Goal: Task Accomplishment & Management: Use online tool/utility

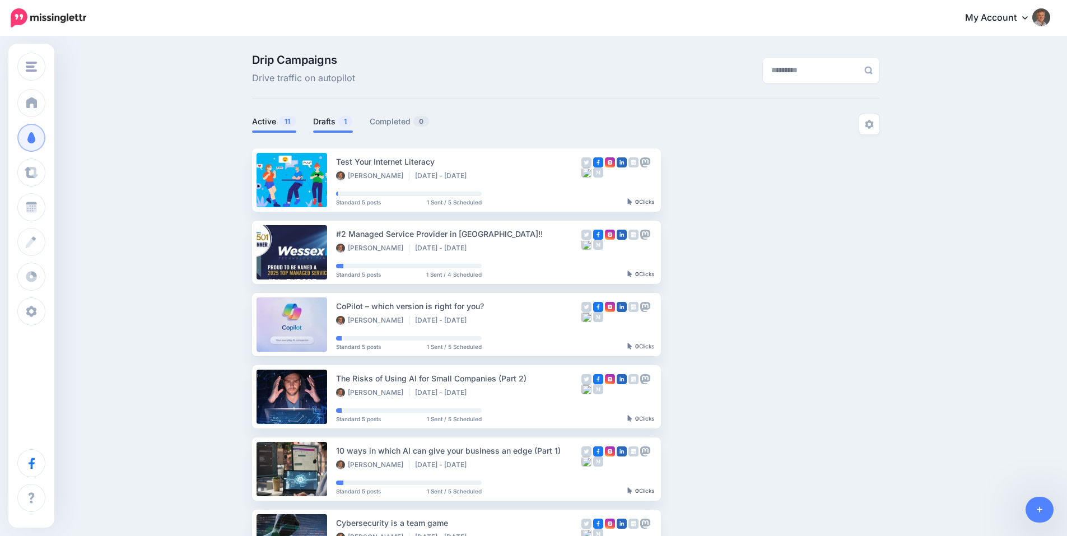
click at [343, 120] on span "1" at bounding box center [345, 121] width 14 height 11
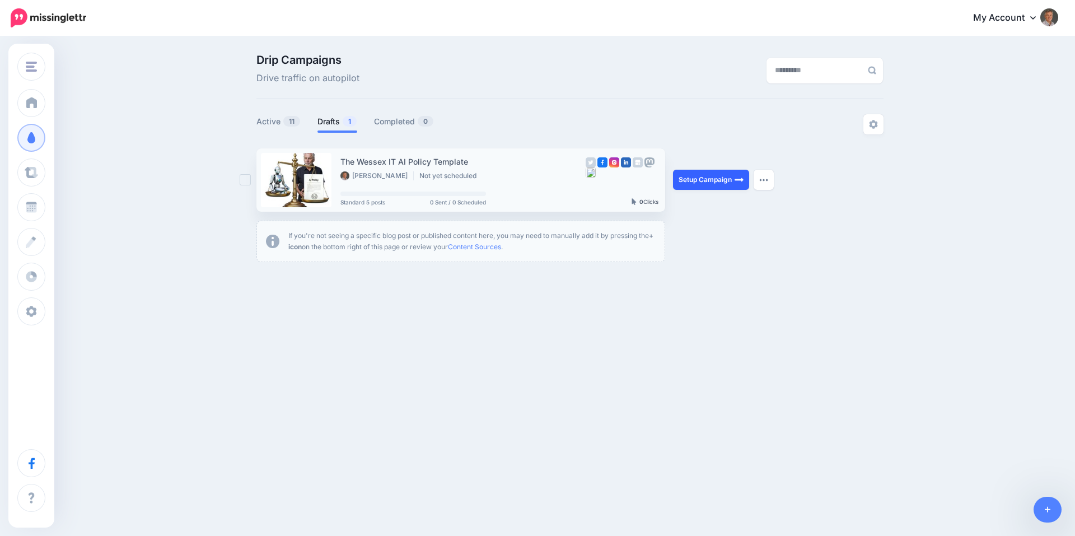
click at [723, 176] on link "Setup Campaign" at bounding box center [711, 180] width 76 height 20
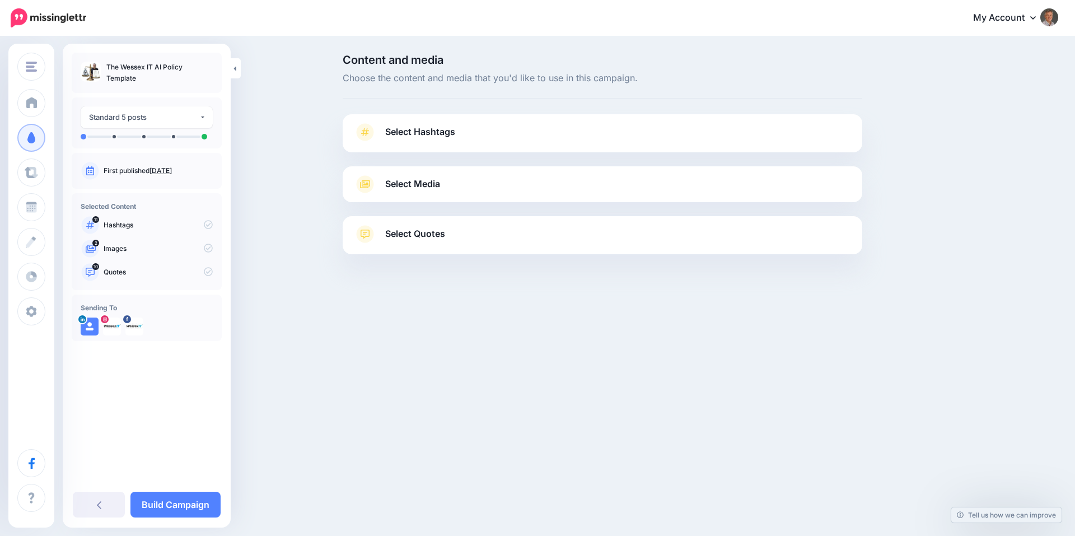
click at [375, 134] on span at bounding box center [365, 132] width 22 height 18
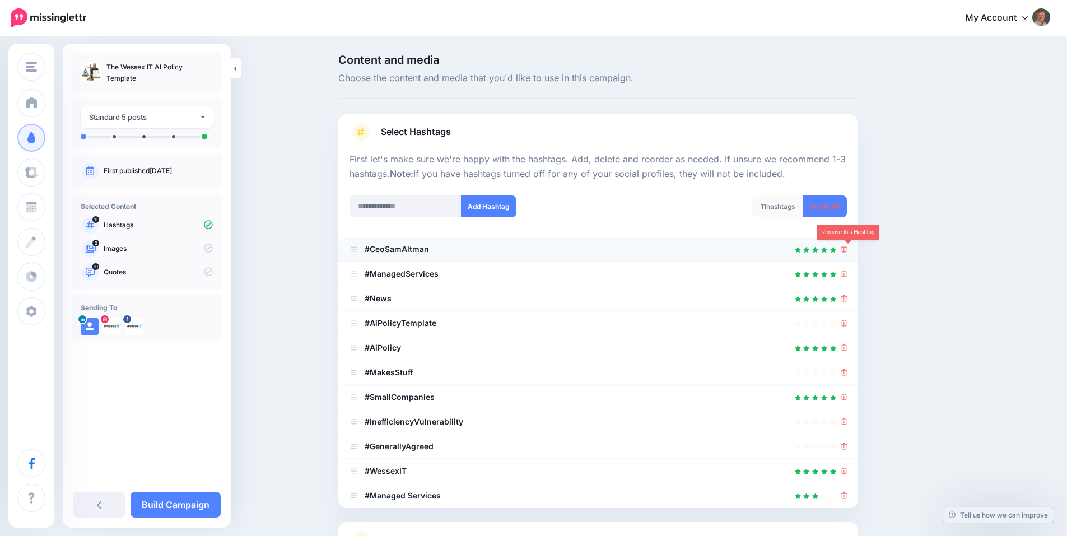
click at [847, 249] on icon at bounding box center [844, 249] width 6 height 7
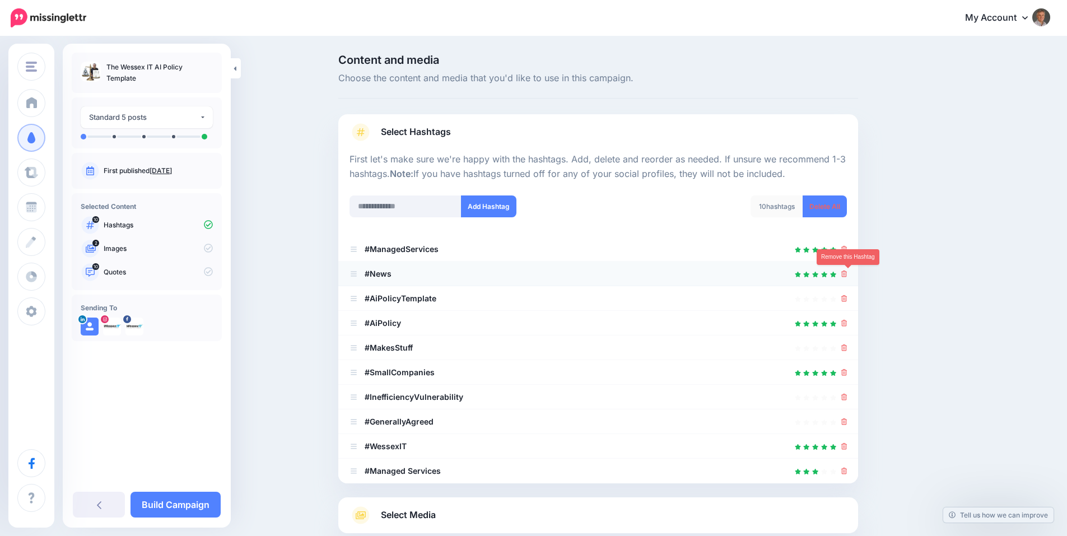
click at [847, 276] on icon at bounding box center [844, 273] width 6 height 7
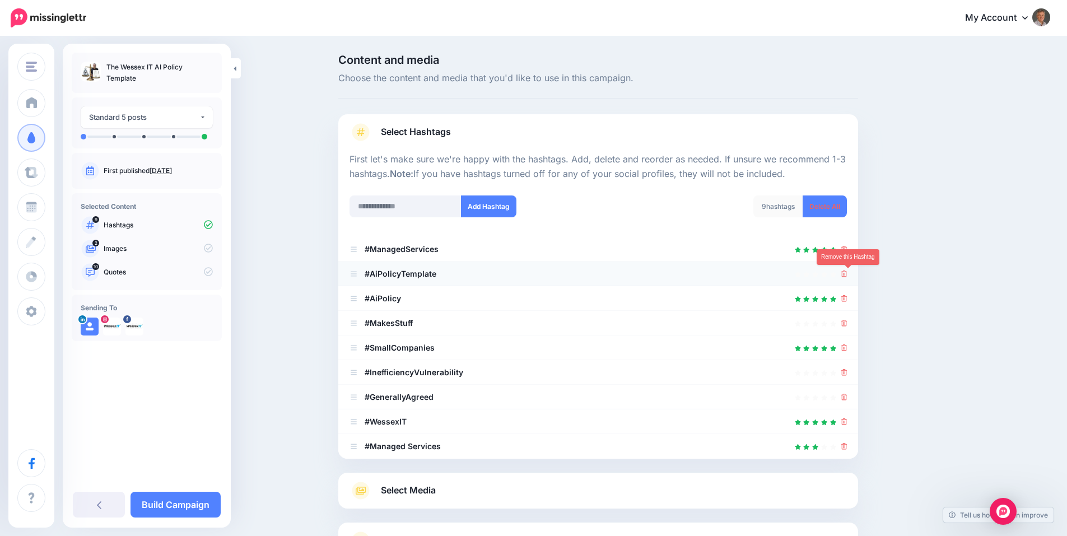
click at [847, 273] on icon at bounding box center [844, 273] width 6 height 7
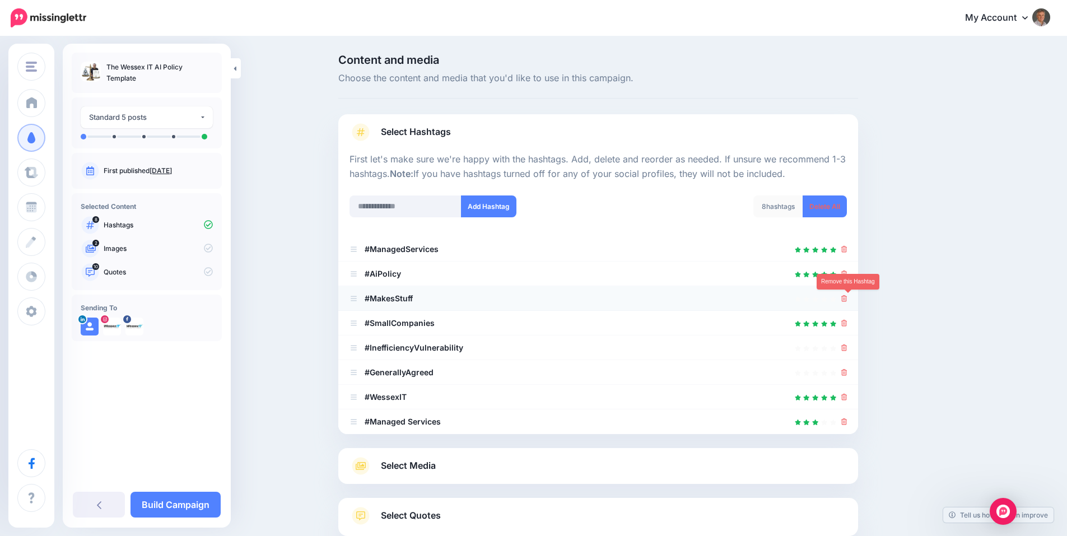
click at [845, 301] on icon at bounding box center [844, 298] width 6 height 7
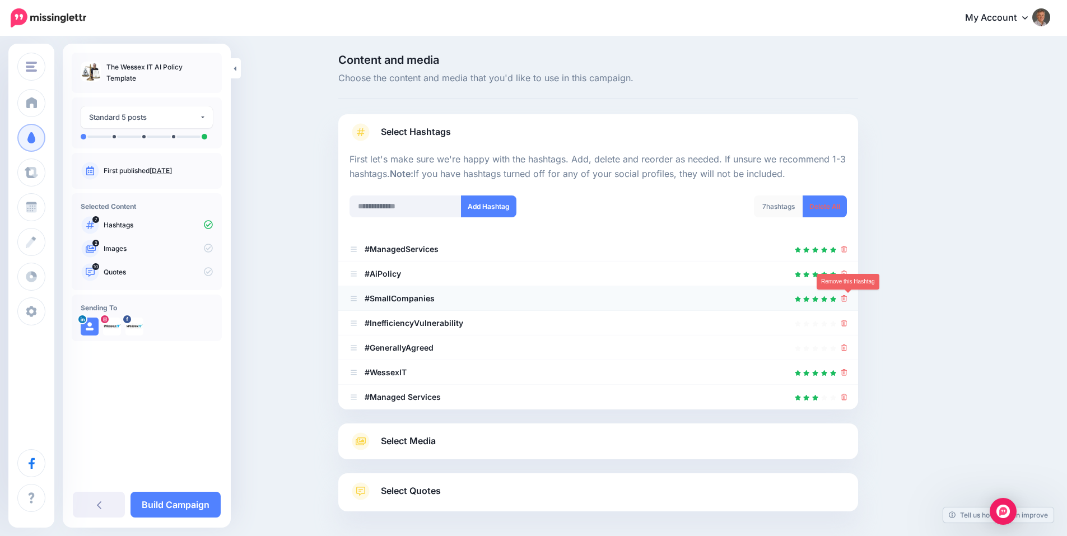
click at [847, 301] on icon at bounding box center [844, 298] width 6 height 7
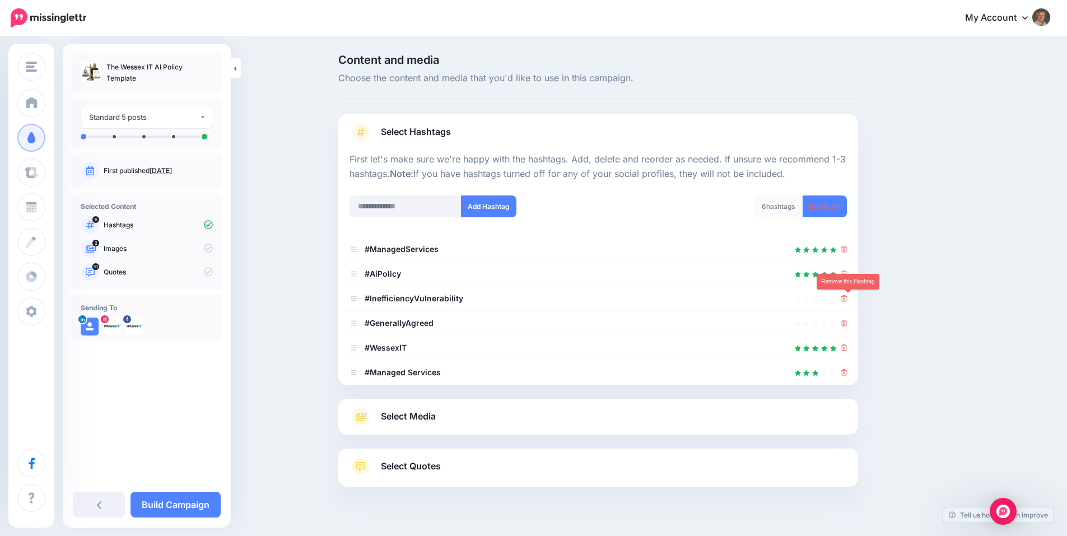
click at [847, 301] on icon at bounding box center [844, 298] width 6 height 7
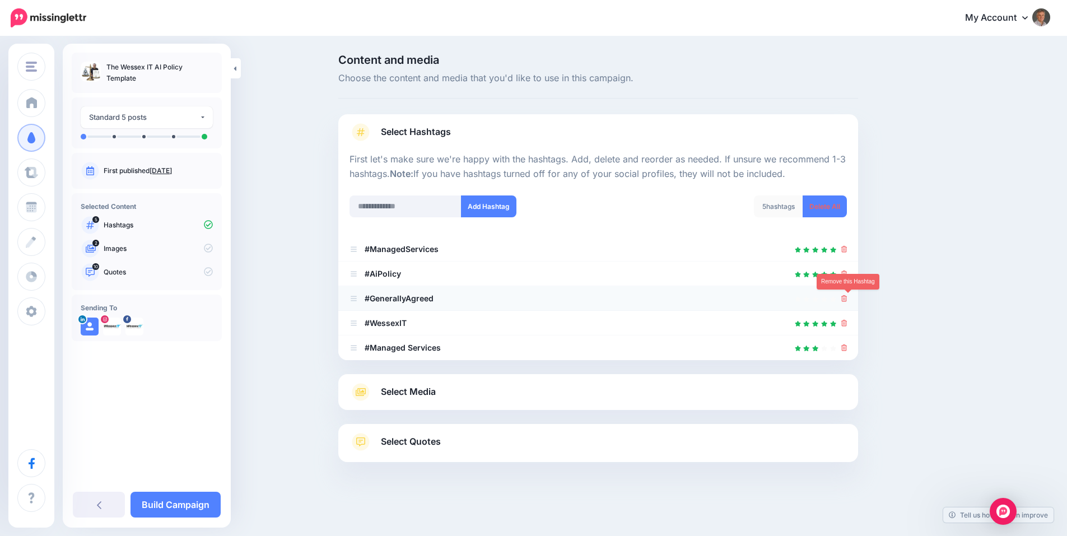
click at [847, 298] on icon at bounding box center [844, 298] width 6 height 7
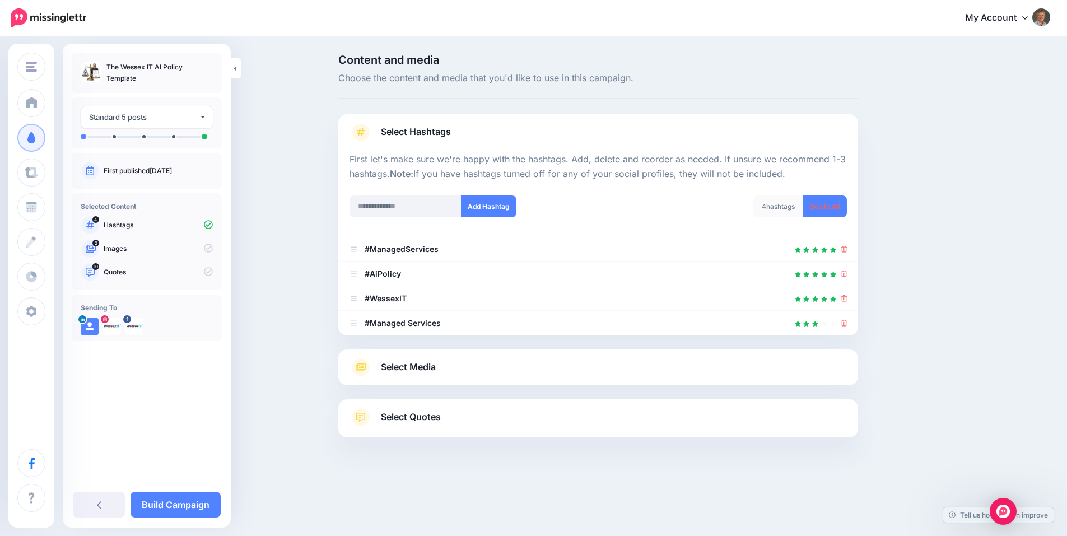
click at [740, 369] on link "Select Media" at bounding box center [597, 367] width 497 height 18
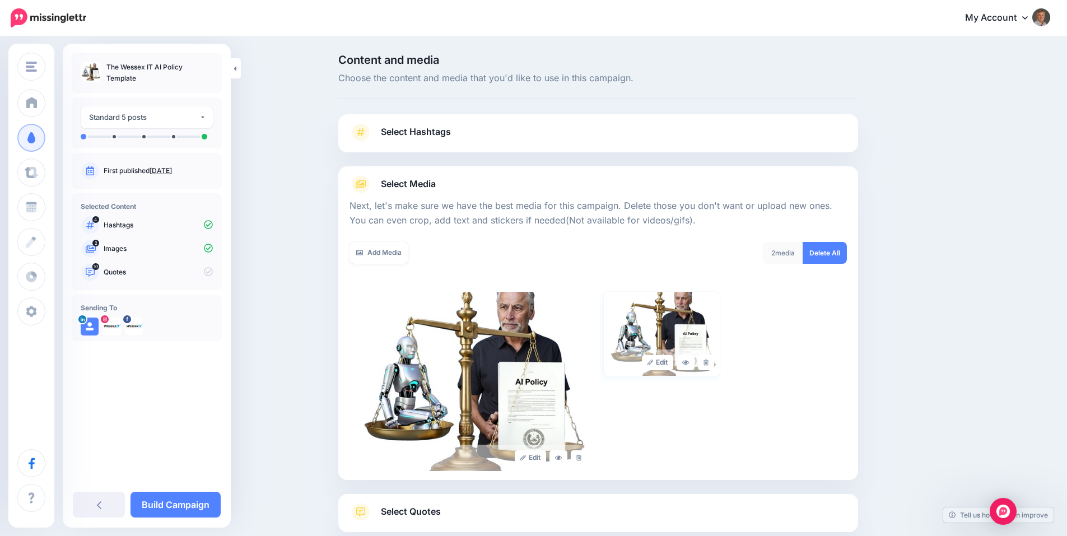
click at [688, 318] on img at bounding box center [662, 334] width 116 height 84
click at [387, 254] on link "Add Media" at bounding box center [378, 253] width 59 height 22
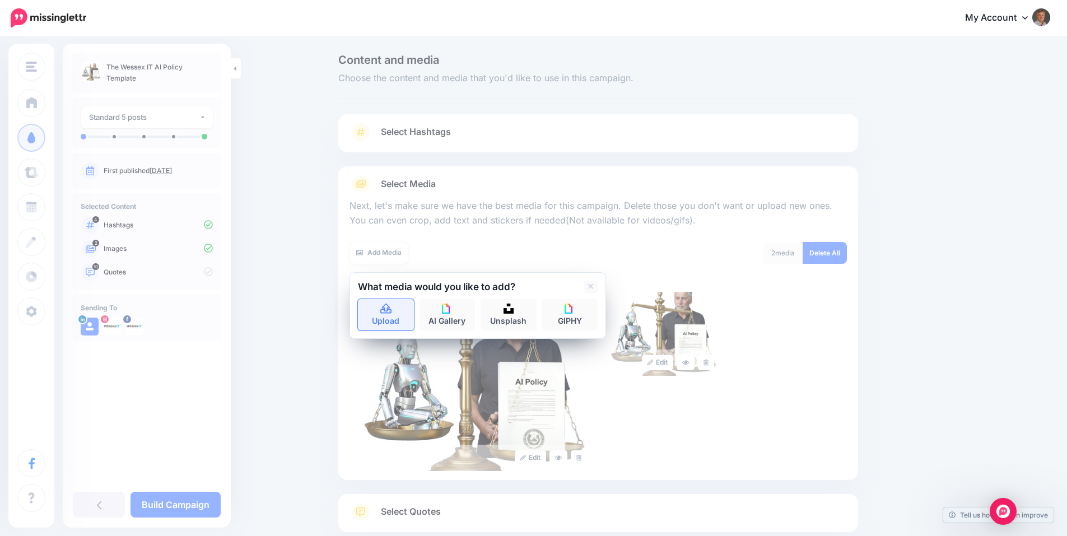
click at [391, 311] on icon at bounding box center [385, 309] width 11 height 10
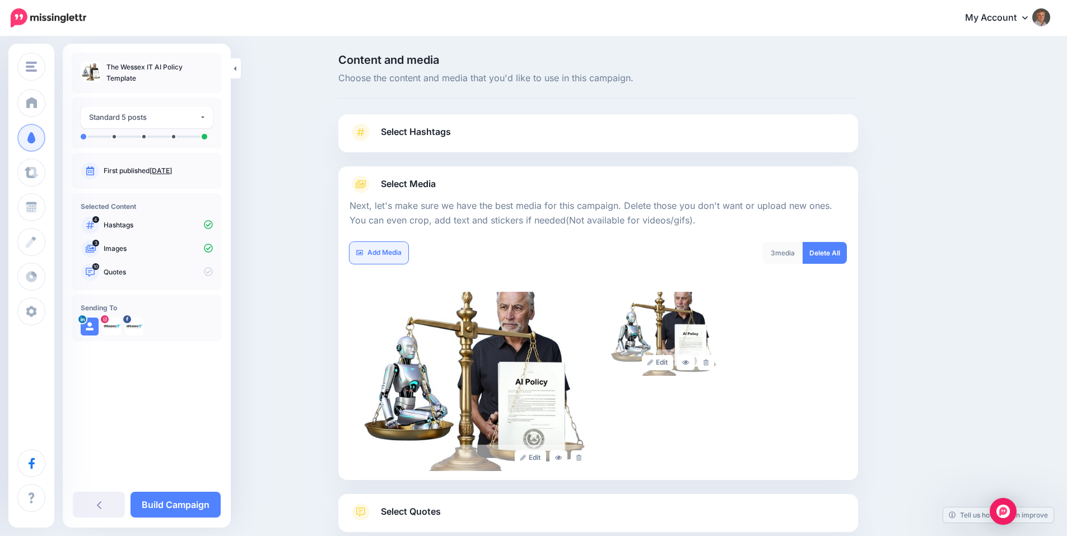
click at [384, 248] on link "Add Media" at bounding box center [378, 253] width 59 height 22
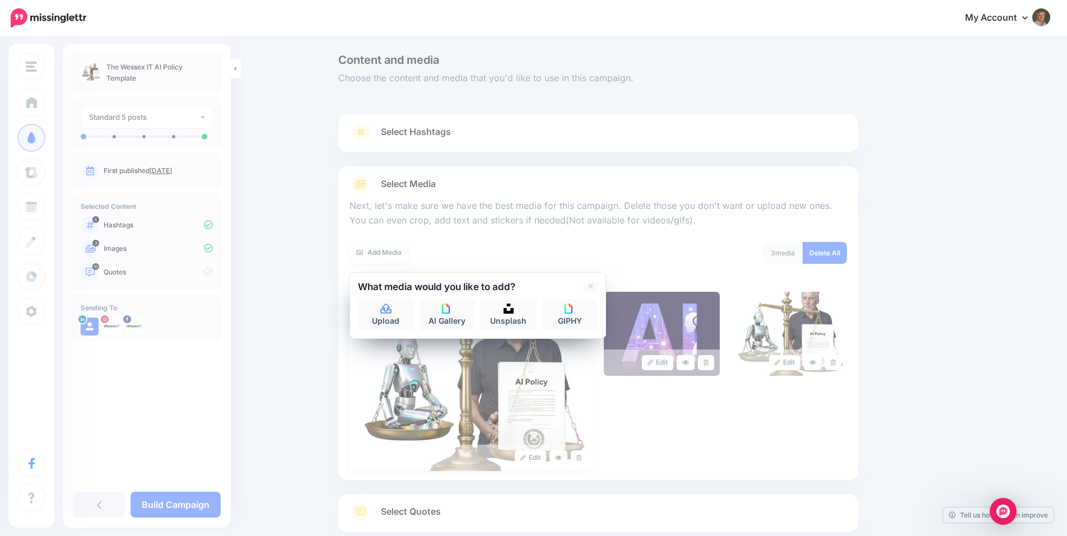
scroll to position [85, 0]
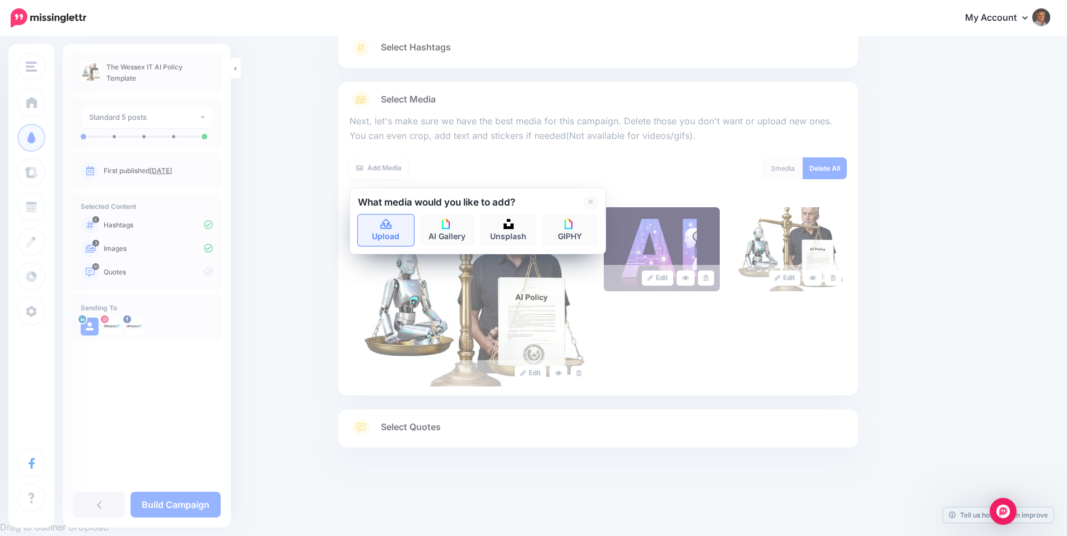
click at [395, 230] on link "Upload" at bounding box center [386, 229] width 56 height 31
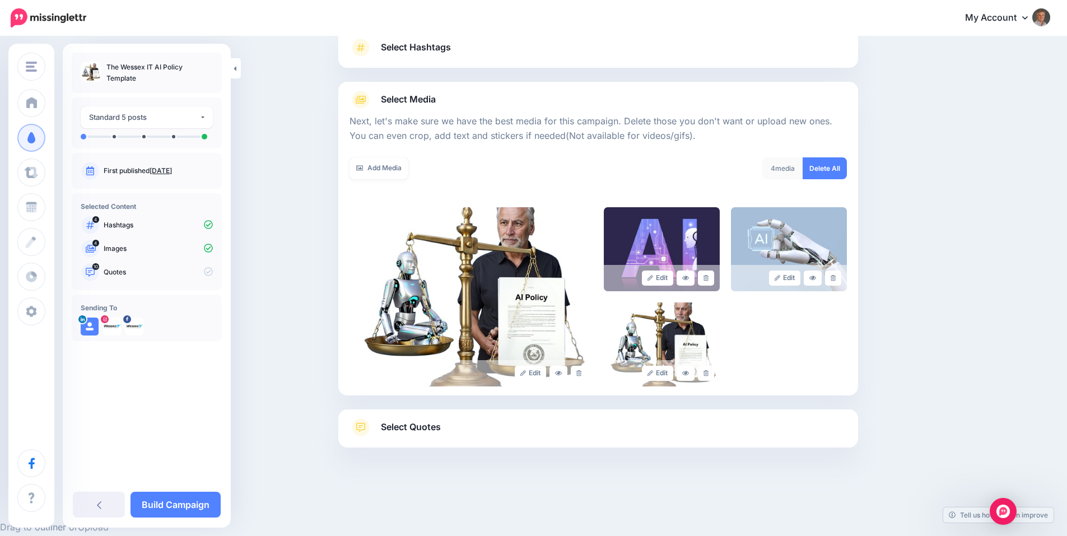
click at [434, 427] on span "Select Quotes" at bounding box center [411, 426] width 60 height 15
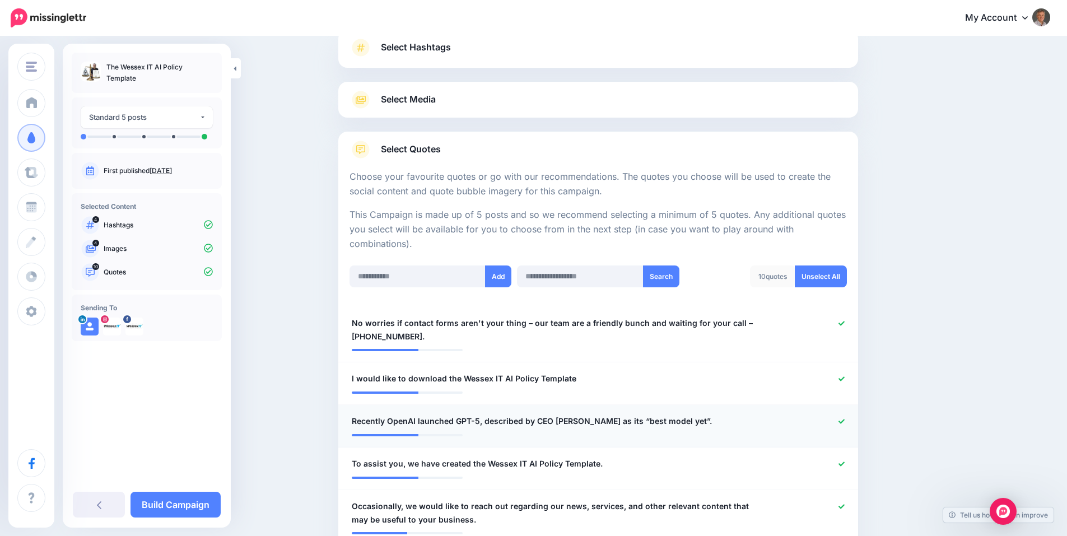
scroll to position [290, 0]
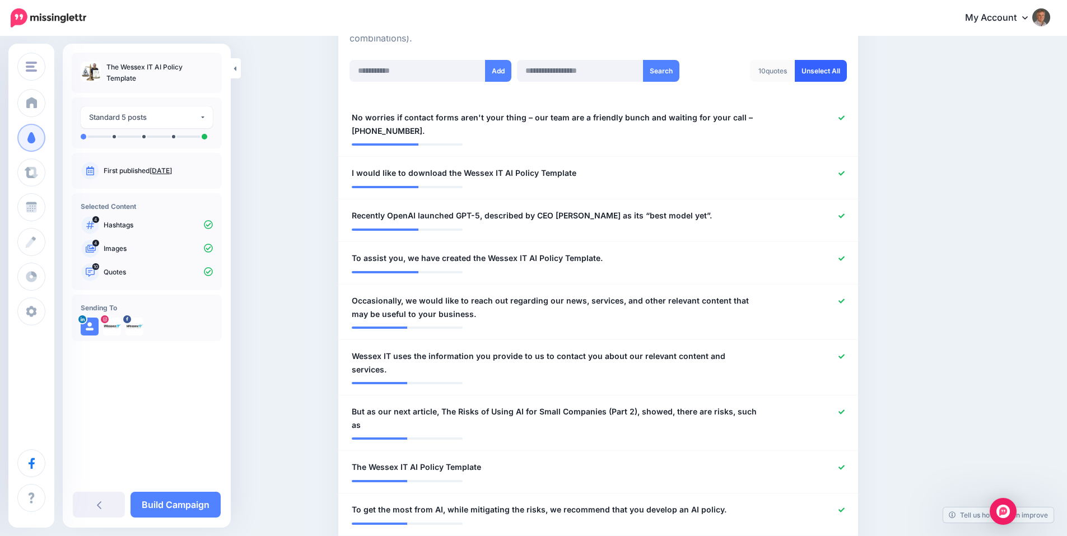
click at [830, 77] on link "Unselect All" at bounding box center [821, 71] width 52 height 22
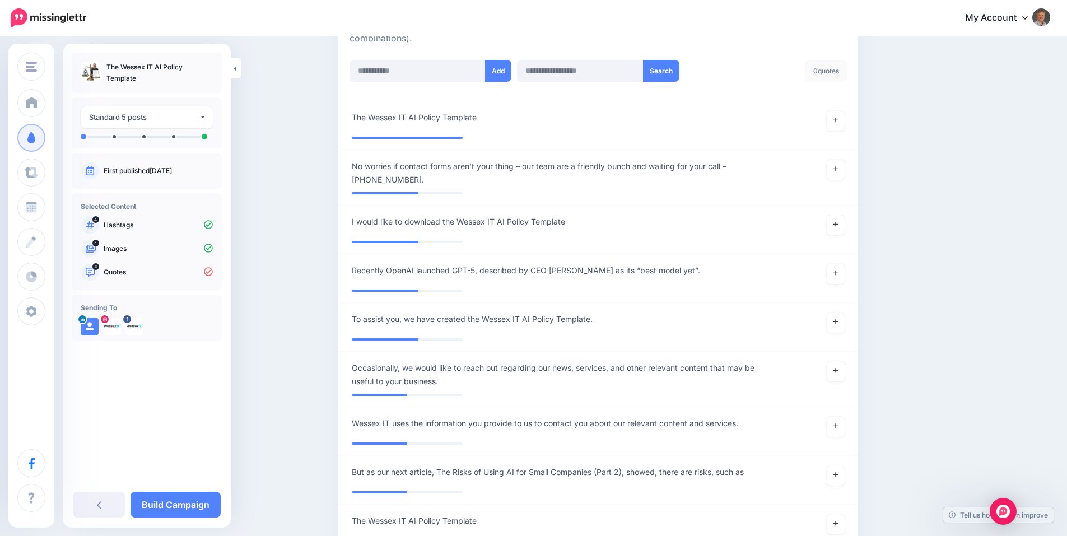
scroll to position [391, 0]
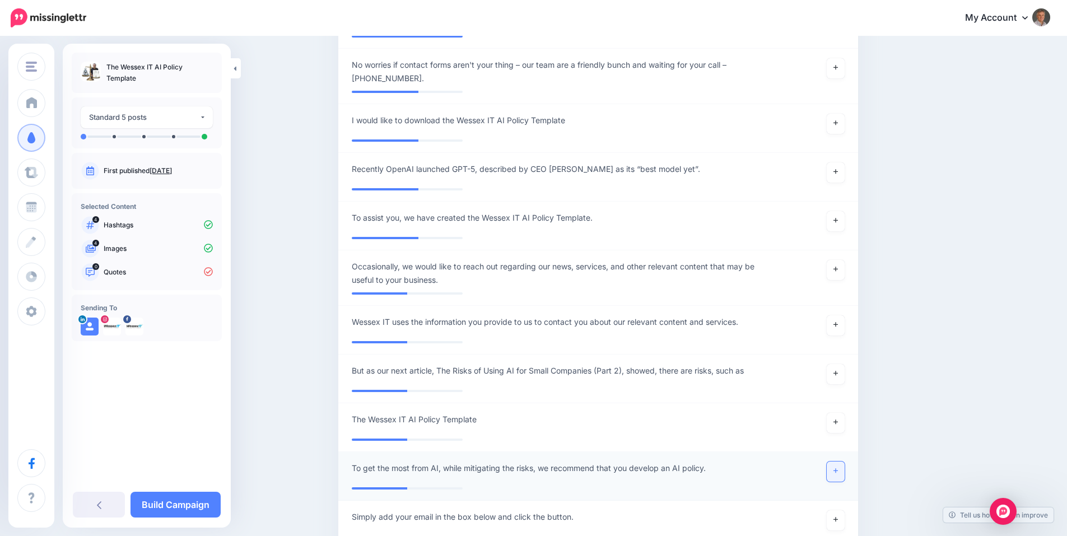
click at [838, 469] on icon at bounding box center [835, 471] width 4 height 6
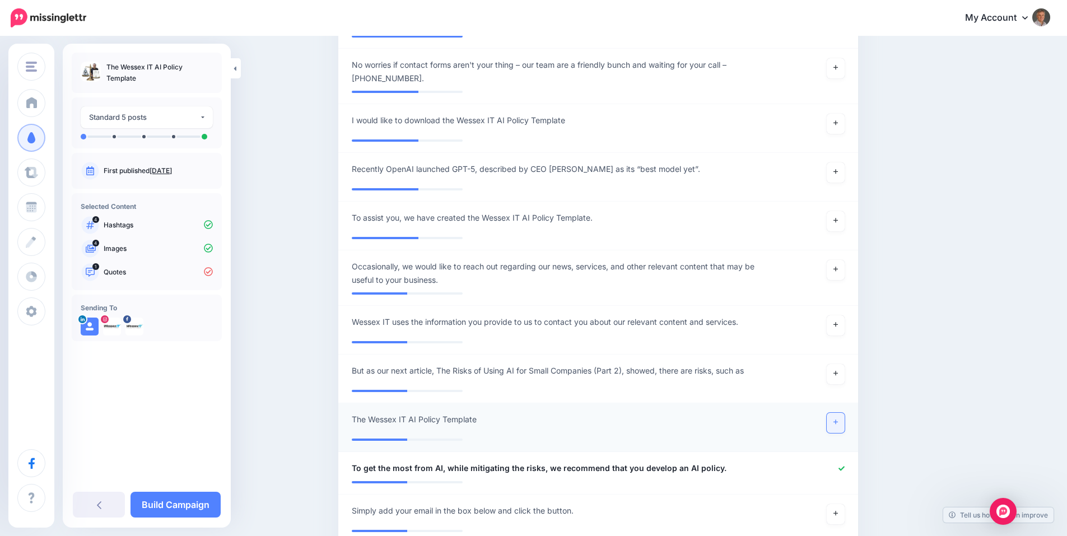
click at [838, 423] on icon at bounding box center [835, 422] width 4 height 6
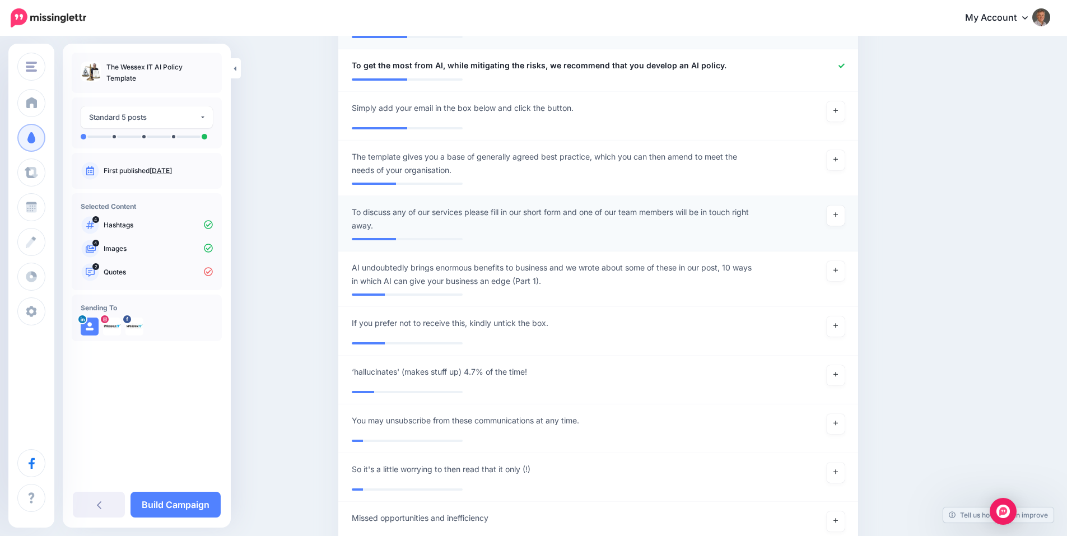
scroll to position [802, 0]
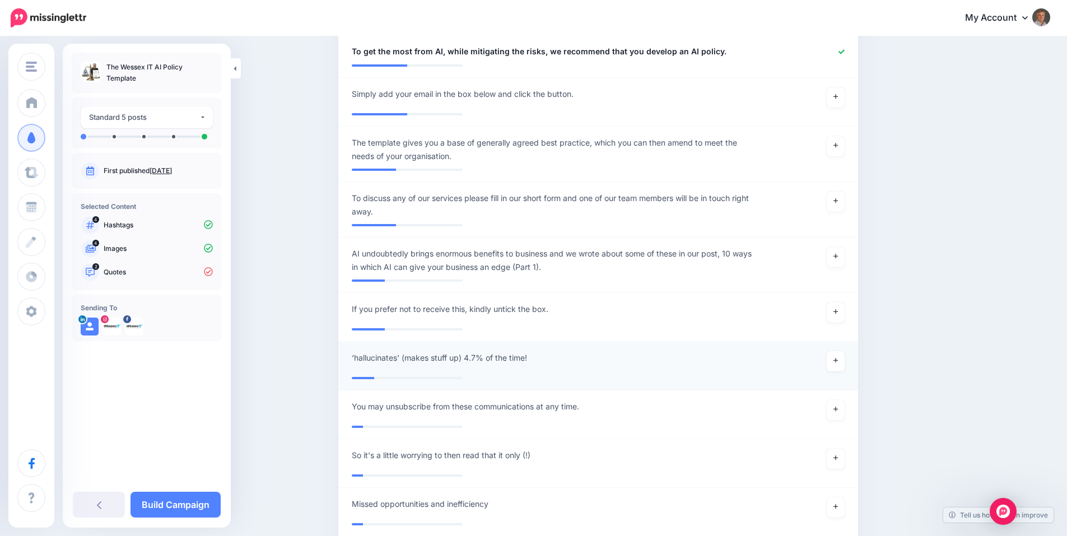
click at [513, 362] on span "‘hallucinates' (makes stuff up) 4.7% of the time!" at bounding box center [439, 357] width 175 height 13
type textarea "**********"
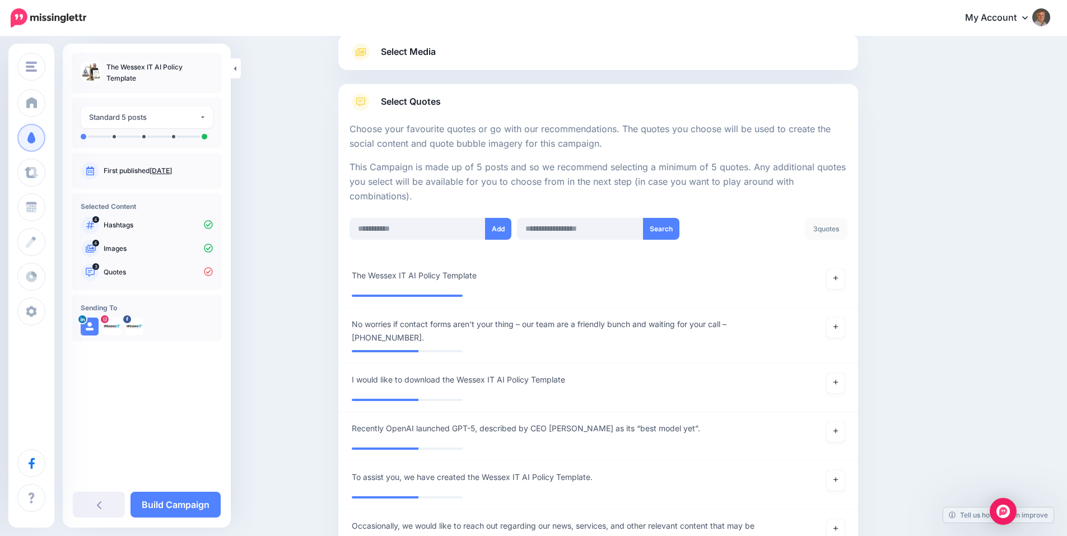
scroll to position [112, 0]
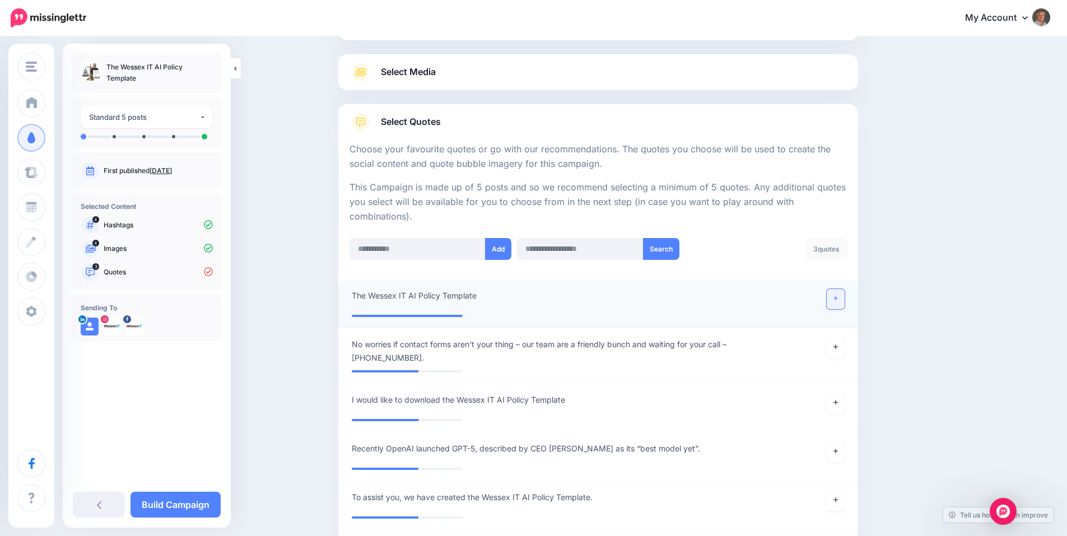
click at [838, 296] on icon at bounding box center [835, 298] width 4 height 6
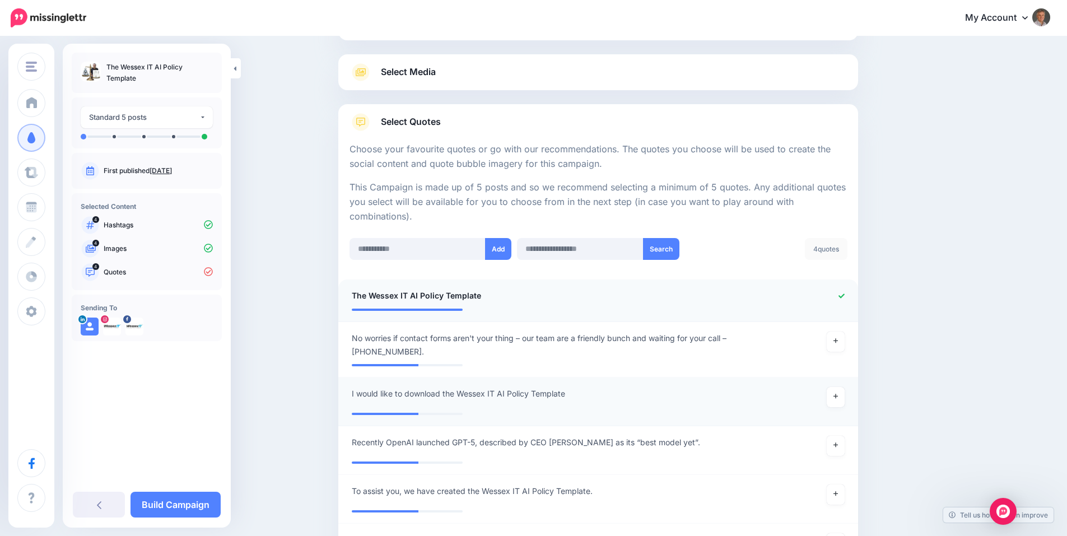
click at [407, 393] on span "I would like to download the Wessex IT AI Policy Template" at bounding box center [458, 393] width 213 height 13
drag, startPoint x: 412, startPoint y: 393, endPoint x: 293, endPoint y: 396, distance: 118.8
type textarea "**********"
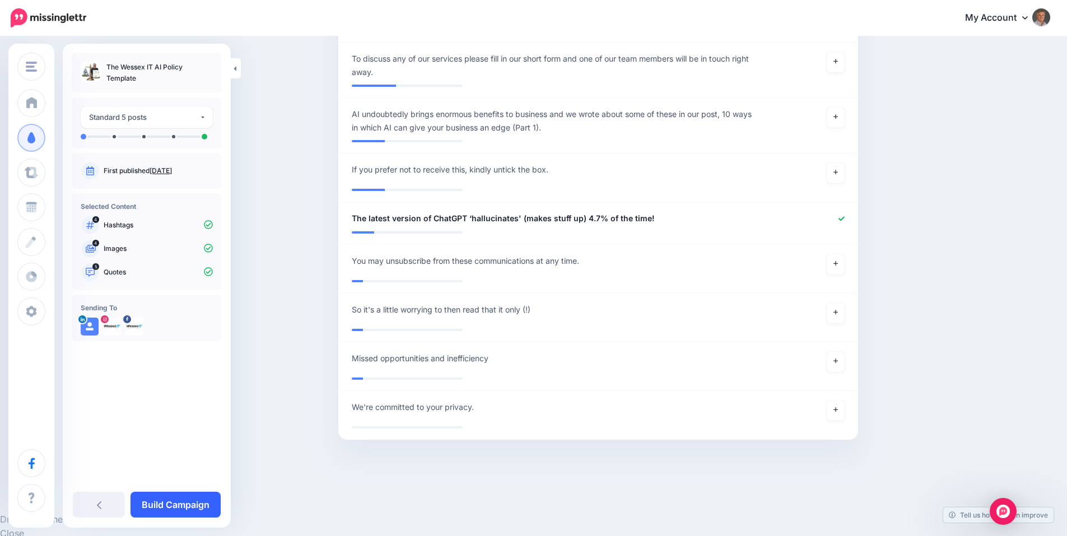
scroll to position [921, 0]
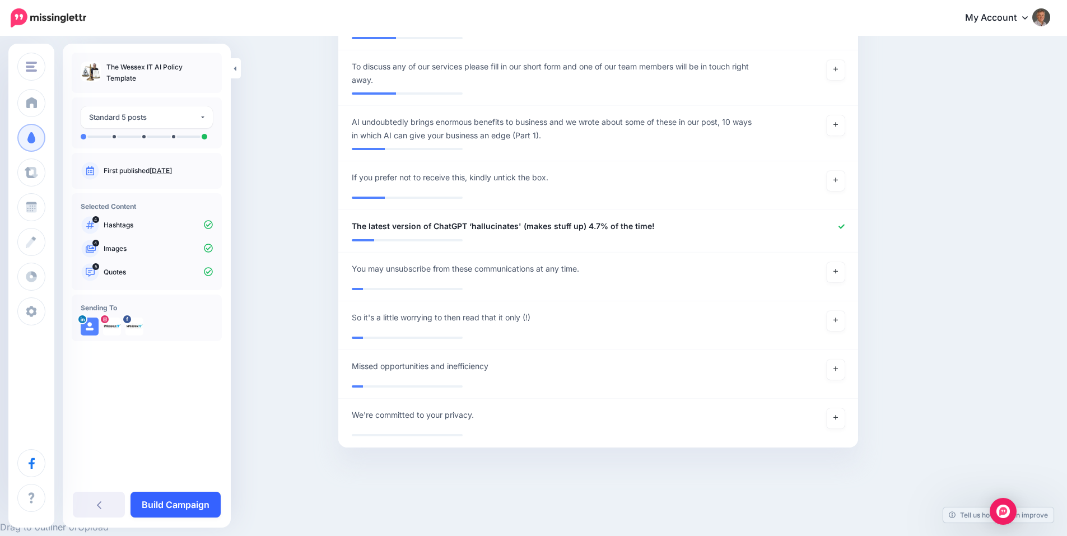
click at [181, 504] on link "Build Campaign" at bounding box center [175, 505] width 90 height 26
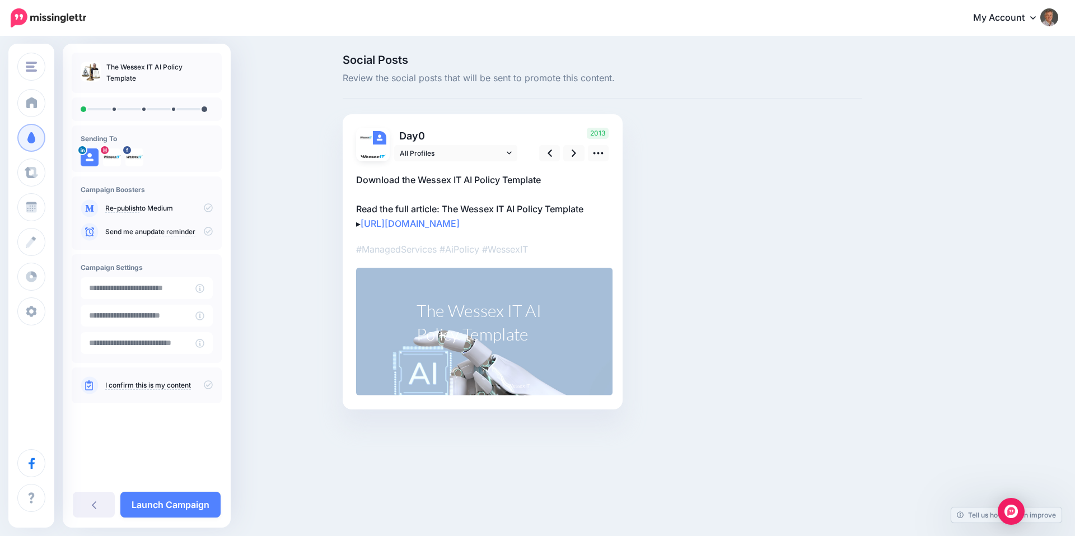
click at [172, 515] on link "Launch Campaign" at bounding box center [170, 505] width 100 height 26
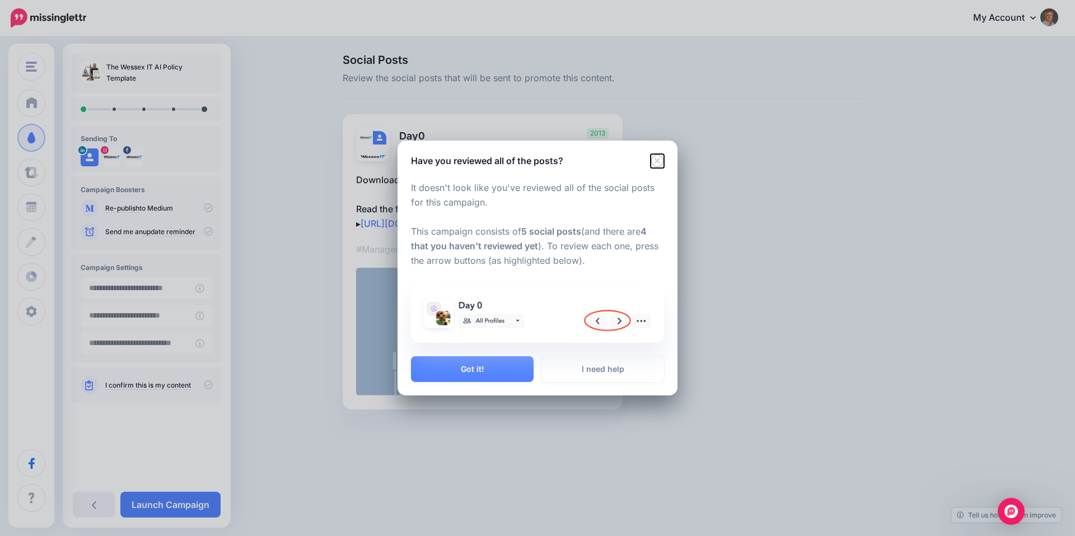
click at [659, 161] on icon "Close" at bounding box center [657, 160] width 13 height 13
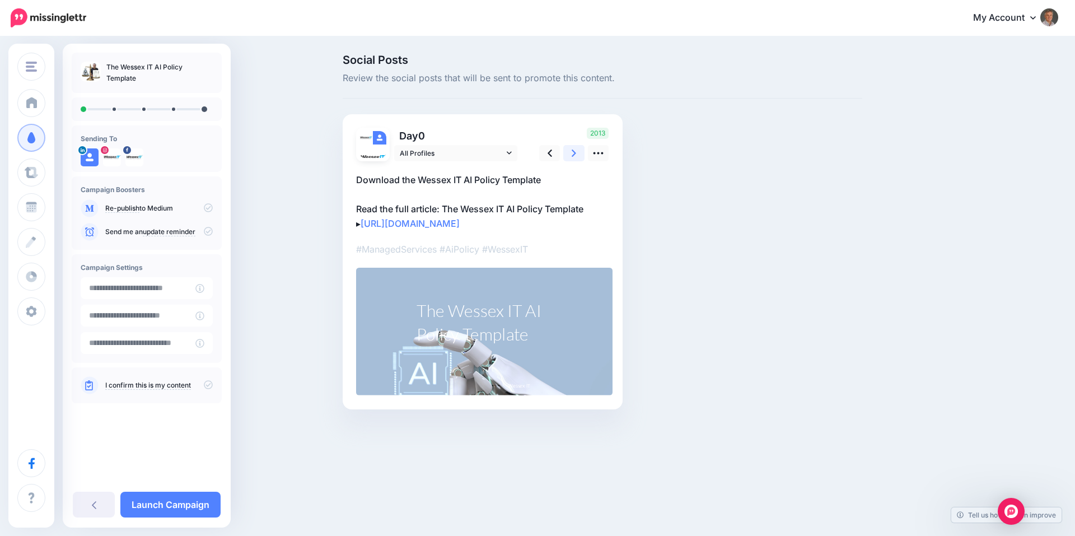
click at [571, 152] on link at bounding box center [573, 153] width 21 height 16
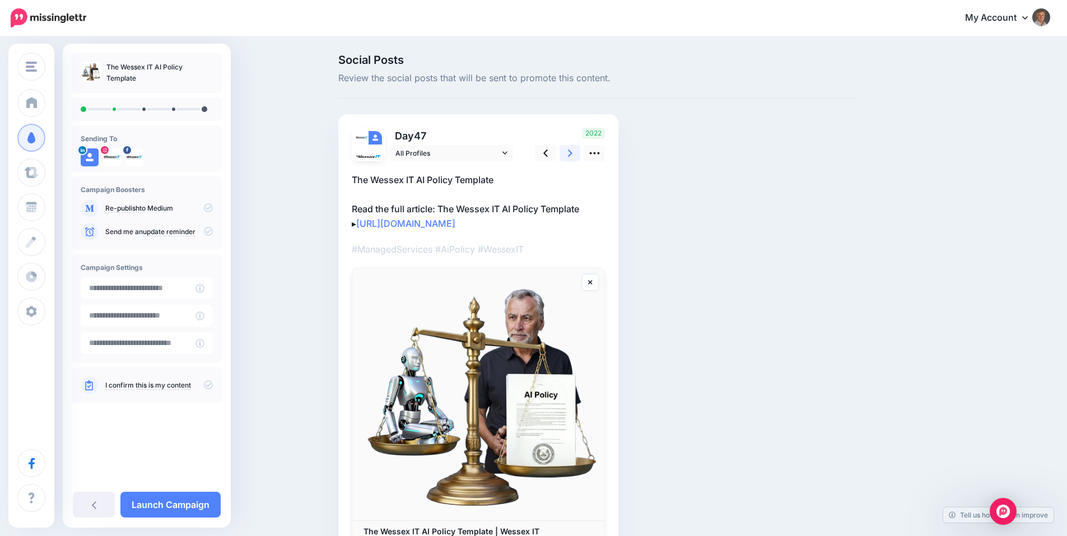
click at [571, 152] on link at bounding box center [569, 153] width 21 height 16
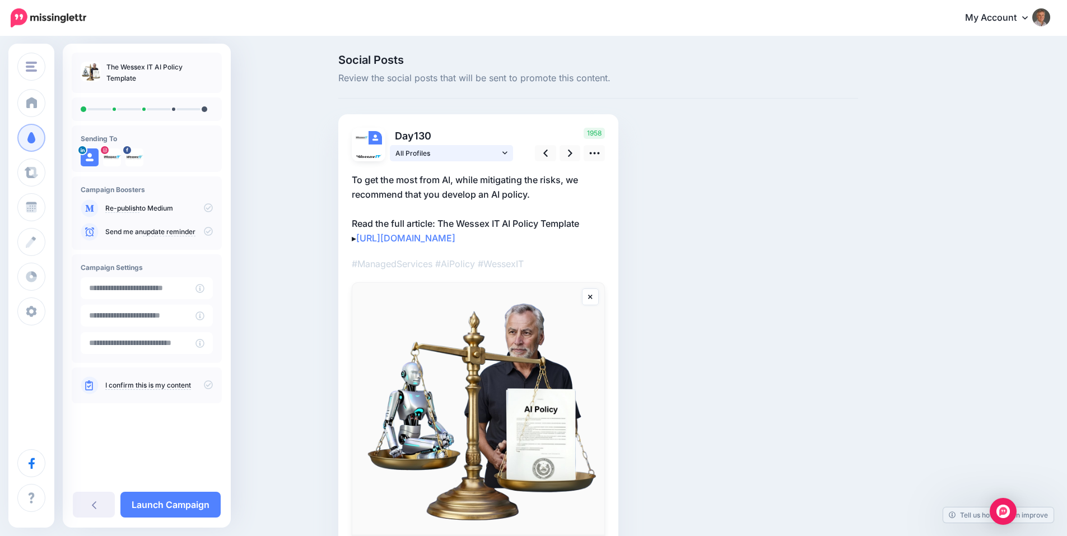
click at [507, 152] on icon at bounding box center [504, 152] width 5 height 3
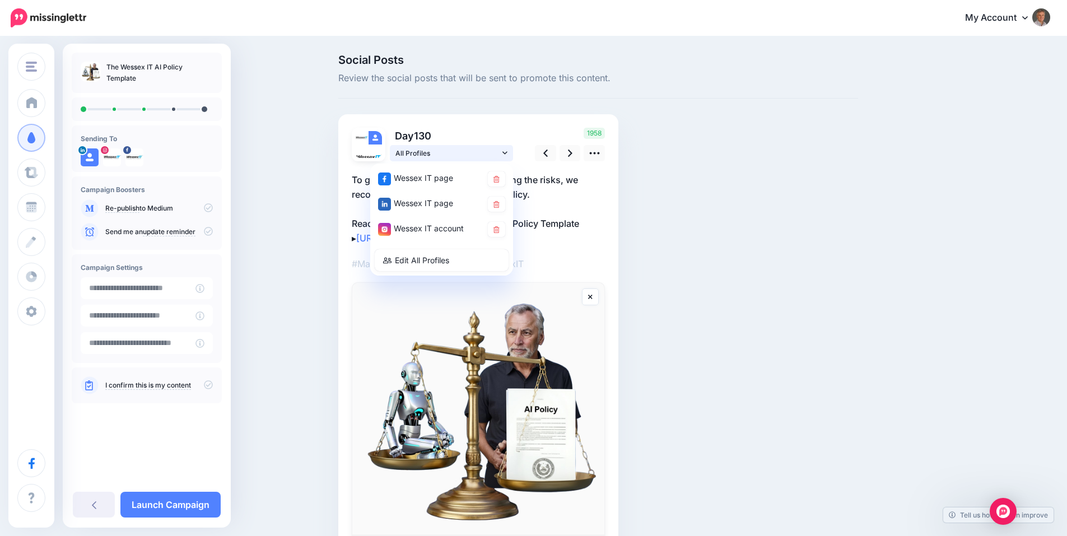
click at [507, 152] on icon at bounding box center [504, 152] width 5 height 3
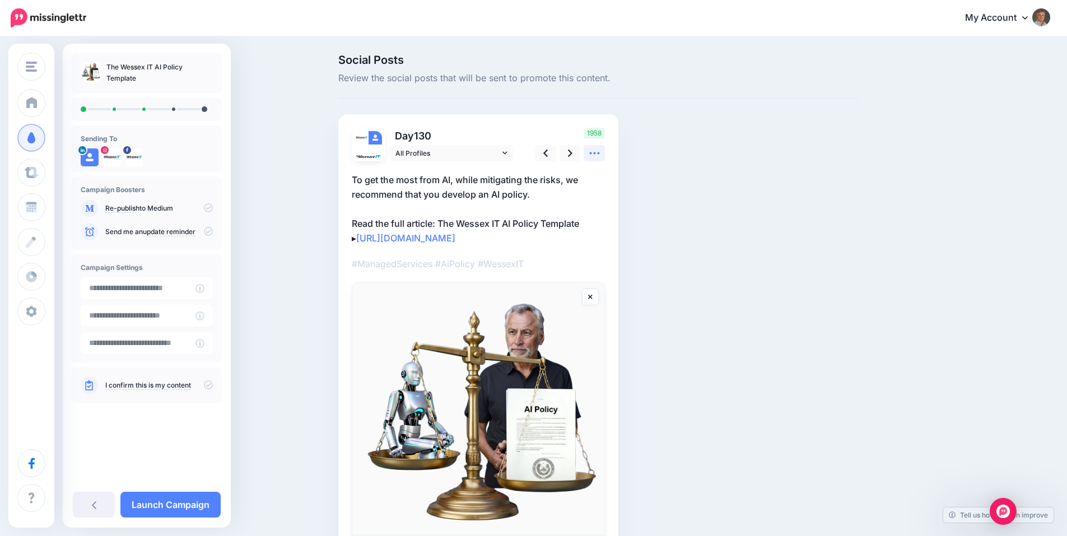
click at [605, 155] on link at bounding box center [593, 153] width 21 height 16
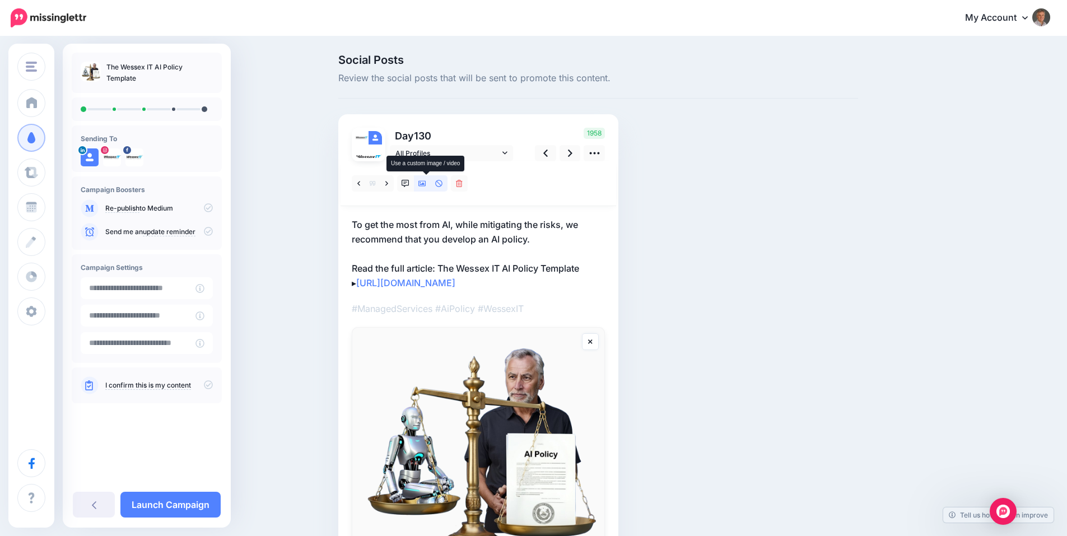
click at [426, 185] on icon at bounding box center [422, 184] width 8 height 6
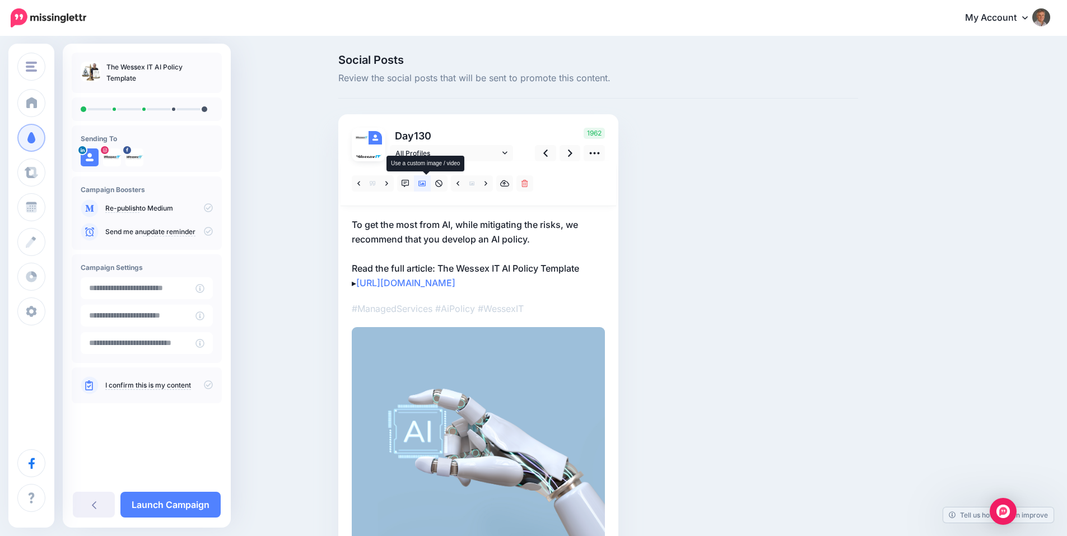
click at [426, 185] on icon at bounding box center [422, 184] width 8 height 6
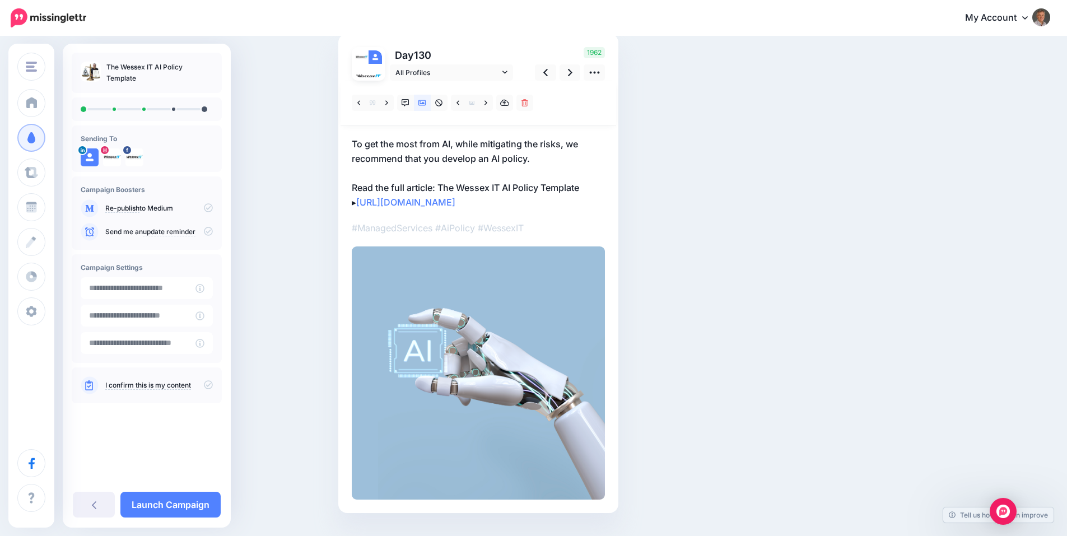
scroll to position [108, 0]
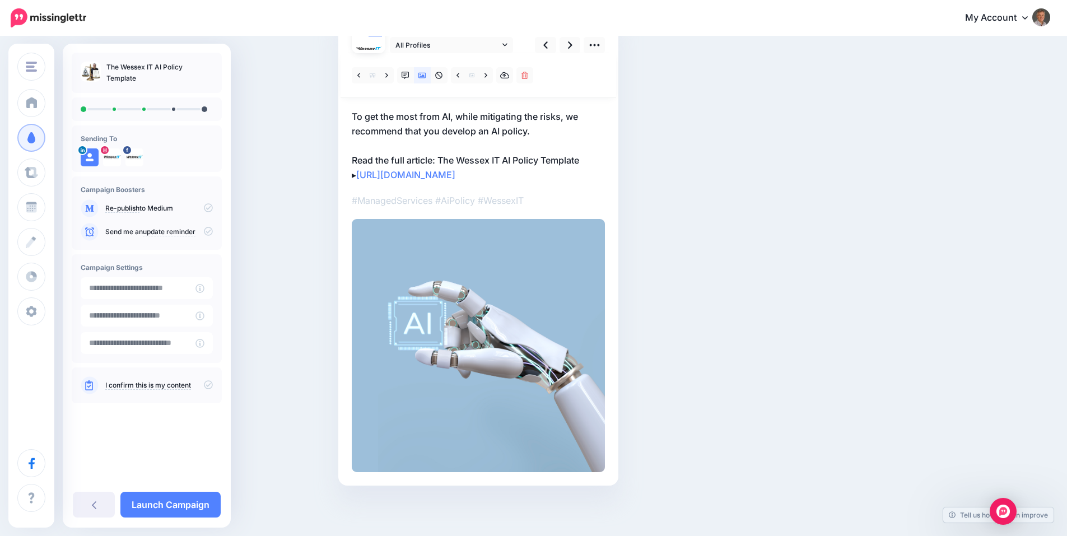
click at [505, 307] on img at bounding box center [478, 345] width 253 height 253
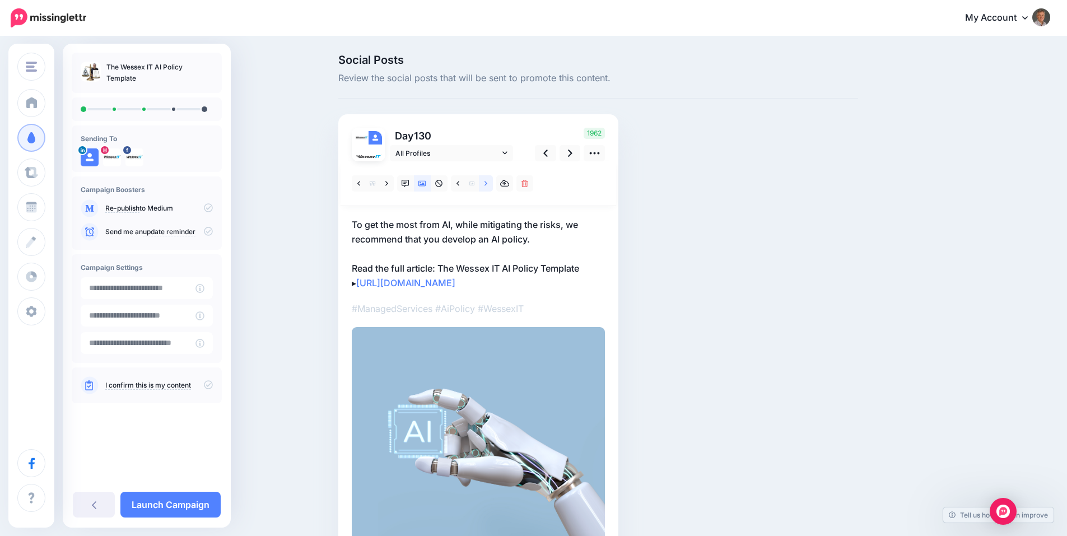
click at [487, 184] on icon at bounding box center [485, 184] width 3 height 8
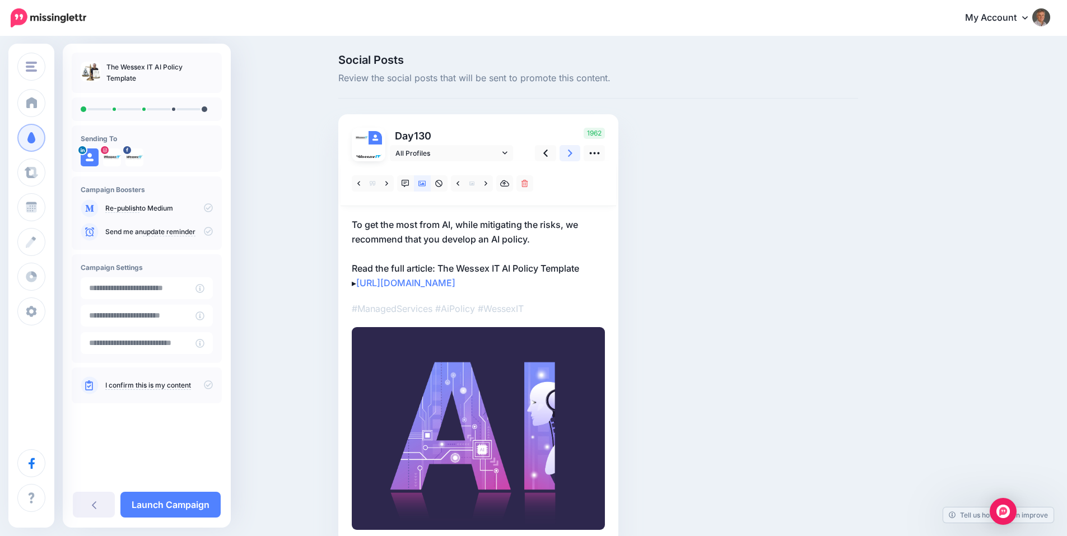
click at [572, 152] on icon at bounding box center [570, 153] width 4 height 12
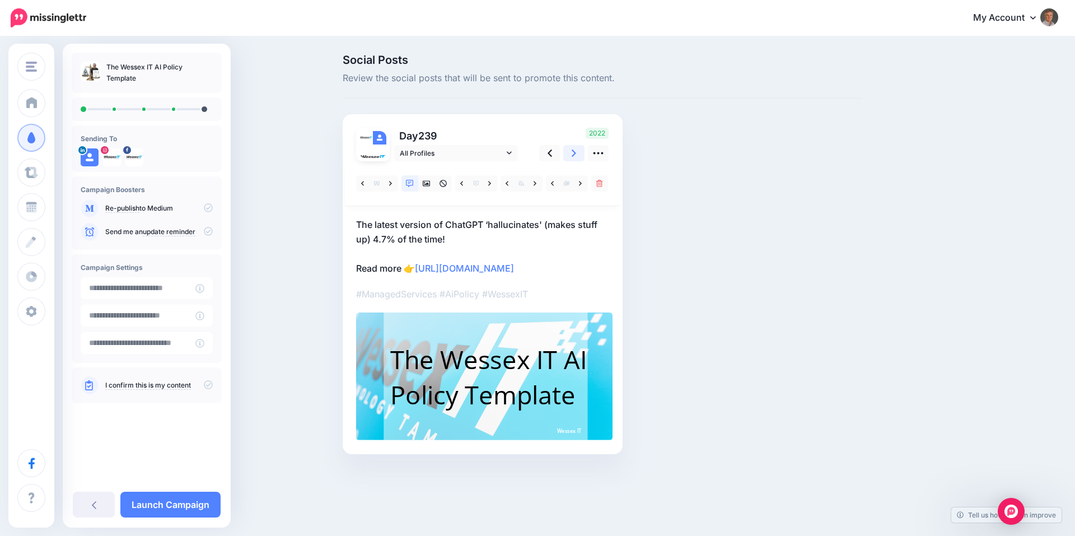
click at [573, 151] on icon at bounding box center [574, 153] width 4 height 7
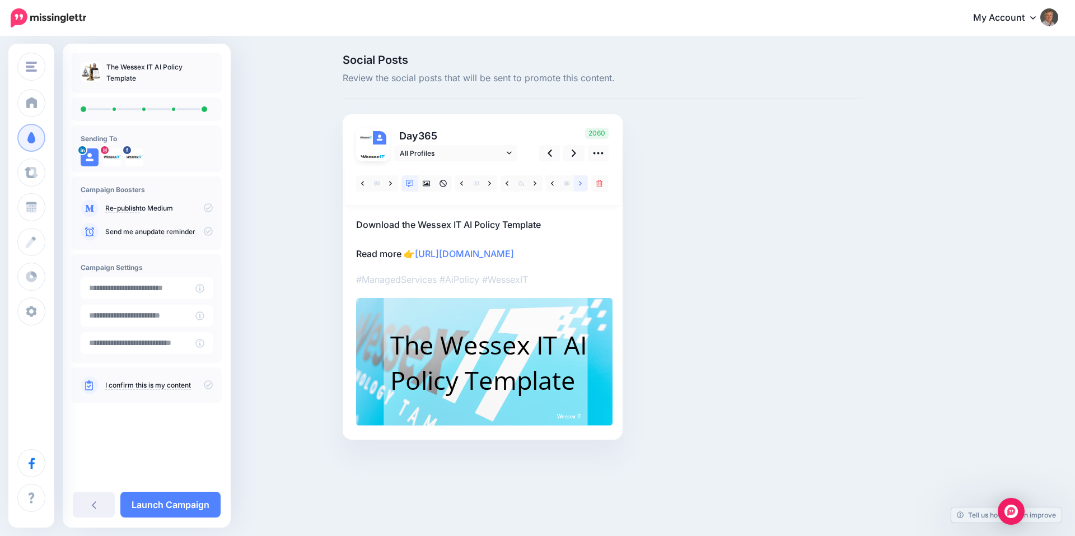
click at [582, 185] on link at bounding box center [581, 183] width 14 height 16
click at [550, 184] on link at bounding box center [553, 183] width 14 height 16
click at [426, 184] on icon at bounding box center [427, 184] width 8 height 6
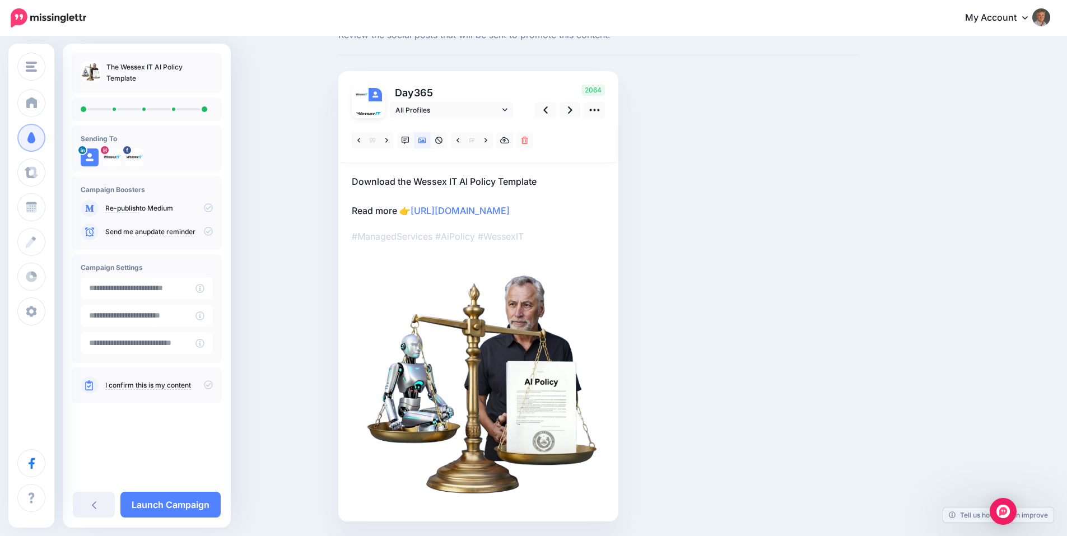
scroll to position [79, 0]
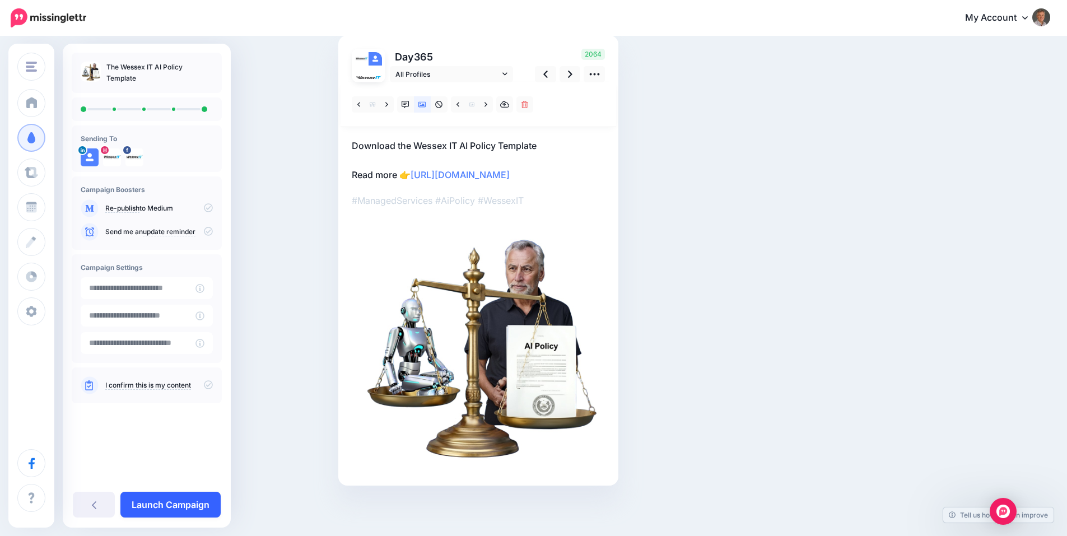
click at [179, 501] on link "Launch Campaign" at bounding box center [170, 505] width 100 height 26
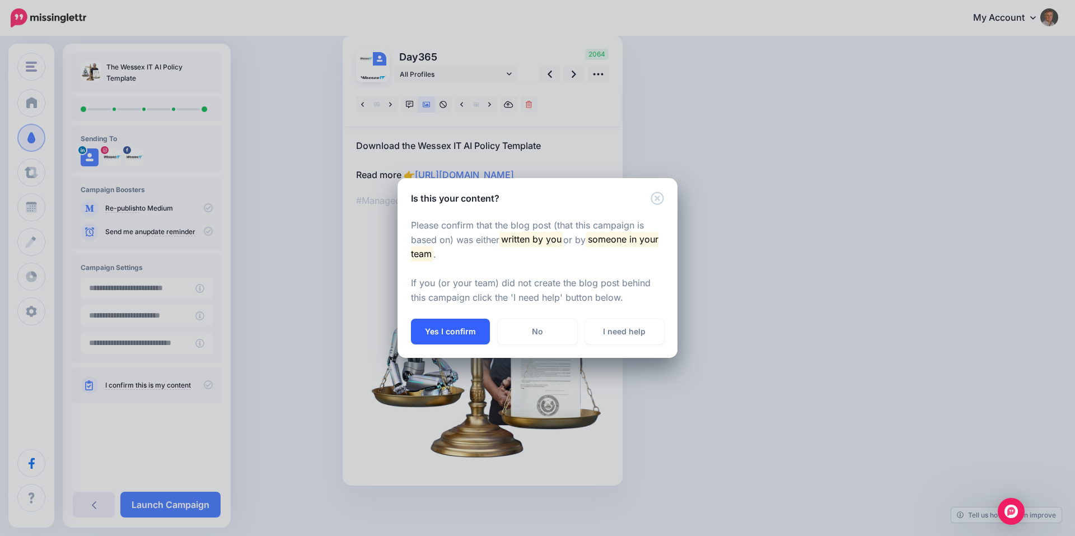
click at [463, 334] on button "Yes I confirm" at bounding box center [450, 332] width 79 height 26
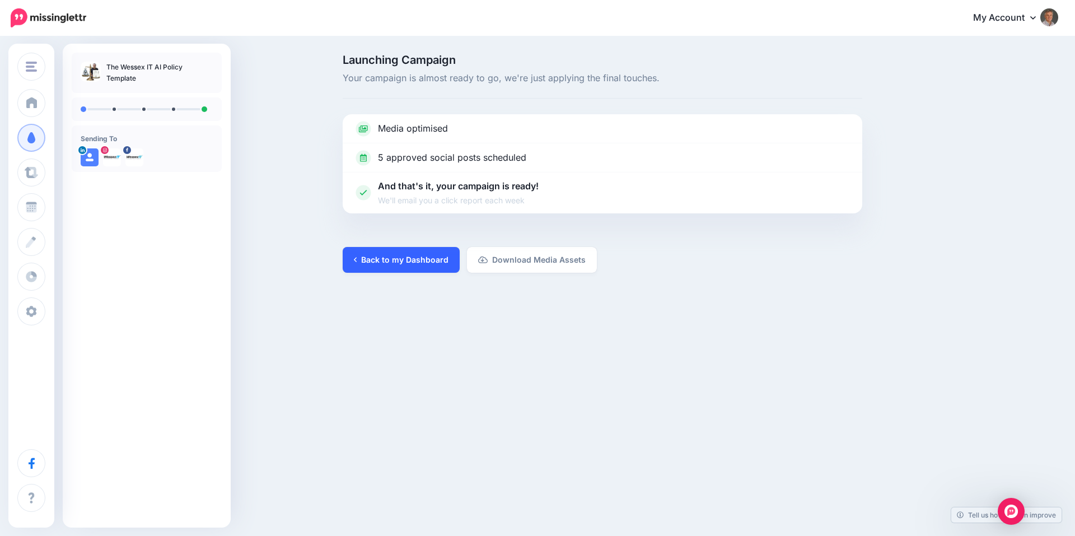
click at [405, 265] on link "Back to my Dashboard" at bounding box center [401, 260] width 117 height 26
